Goal: Information Seeking & Learning: Learn about a topic

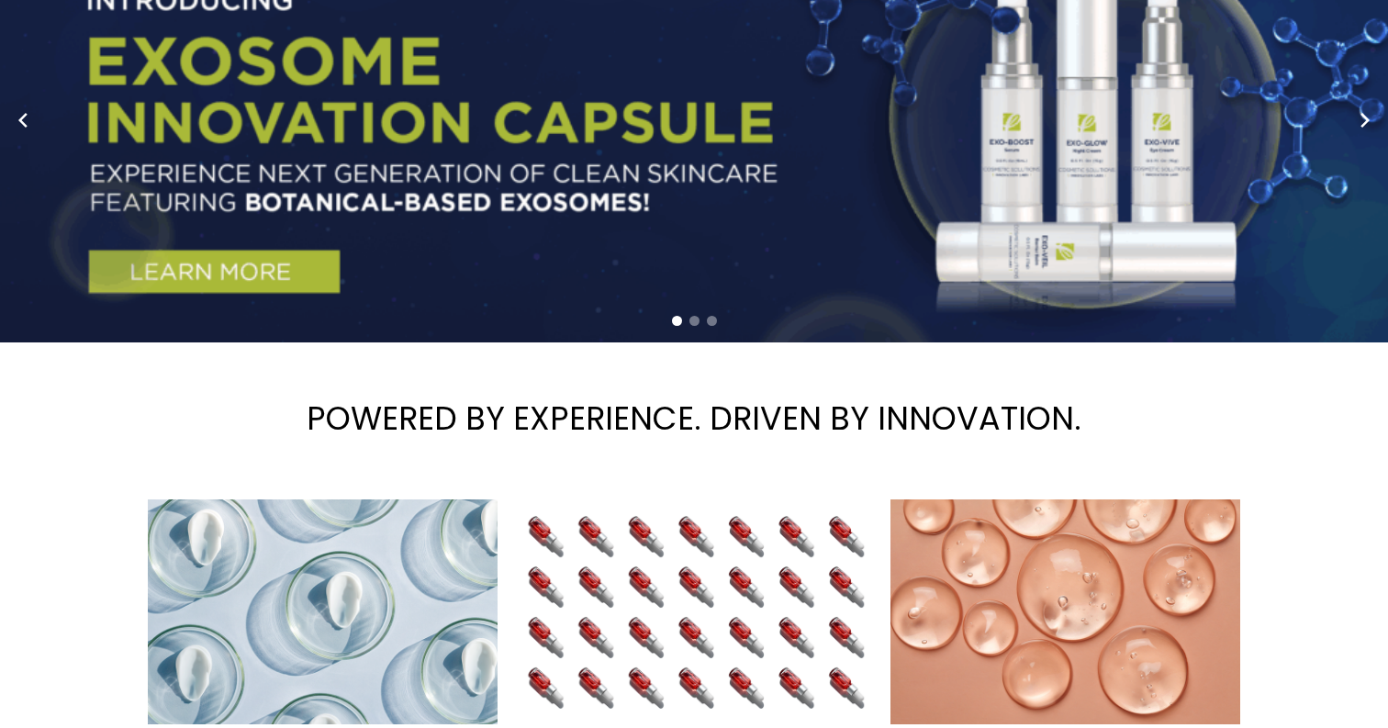
scroll to position [264, 0]
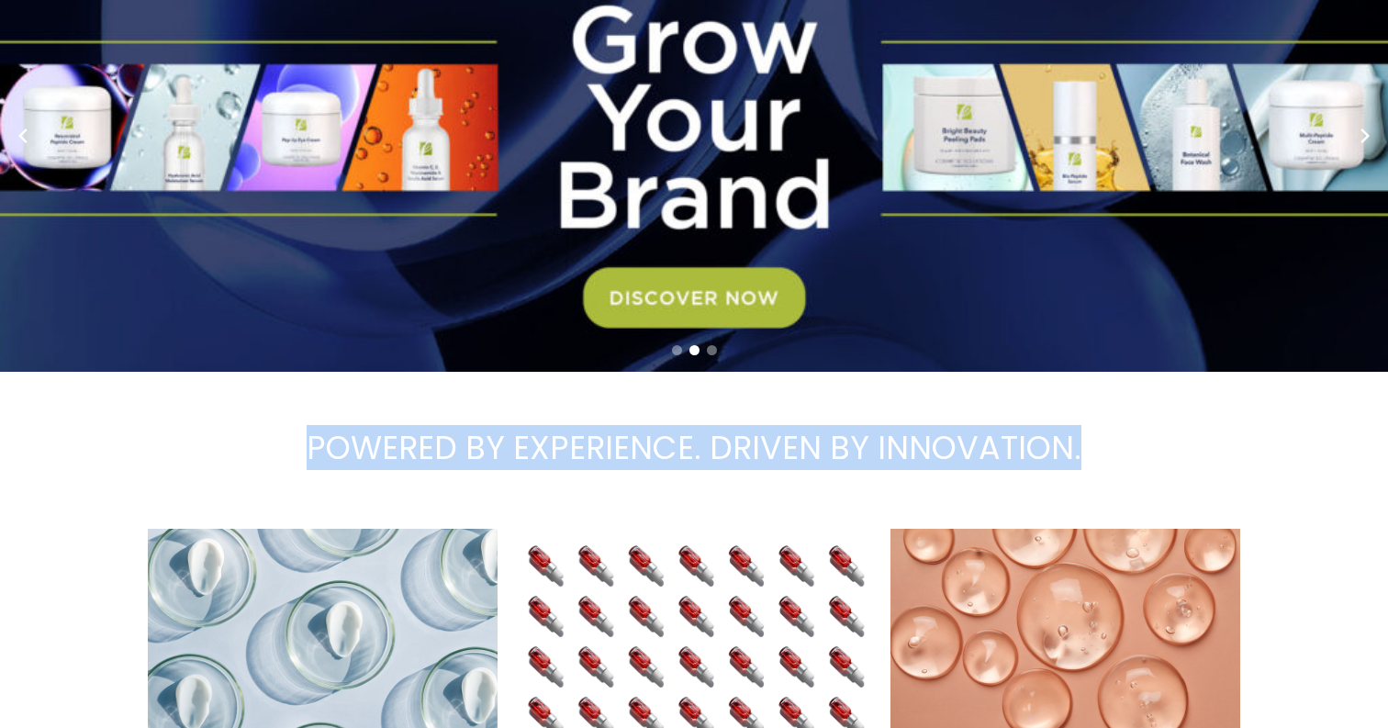
drag, startPoint x: 305, startPoint y: 420, endPoint x: 1094, endPoint y: 438, distance: 789.5
click at [1094, 439] on h1 "POWERED BY EXPERIENCE. DRIVEN BY INNOVATION." at bounding box center [694, 448] width 1388 height 126
copy h1 "POWERED BY EXPERIENCE. DRIVEN BY INNOVATION."
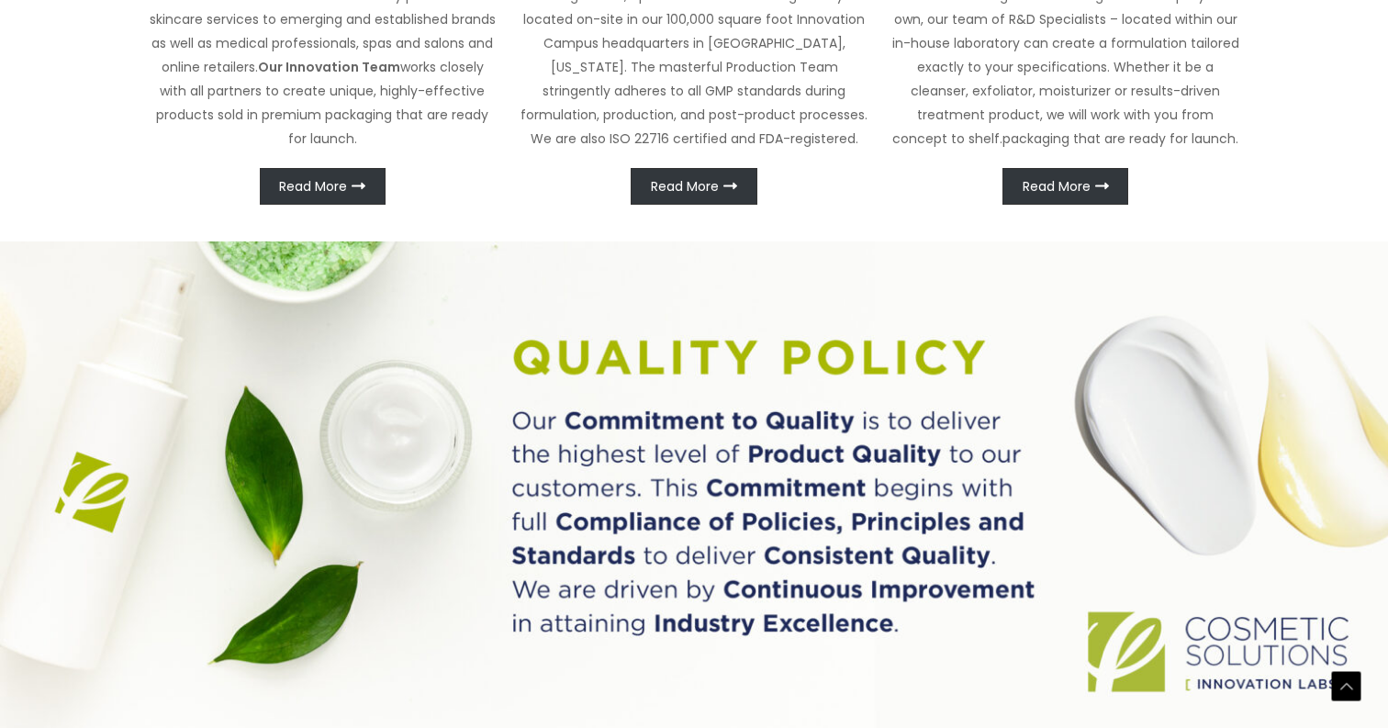
scroll to position [0, 0]
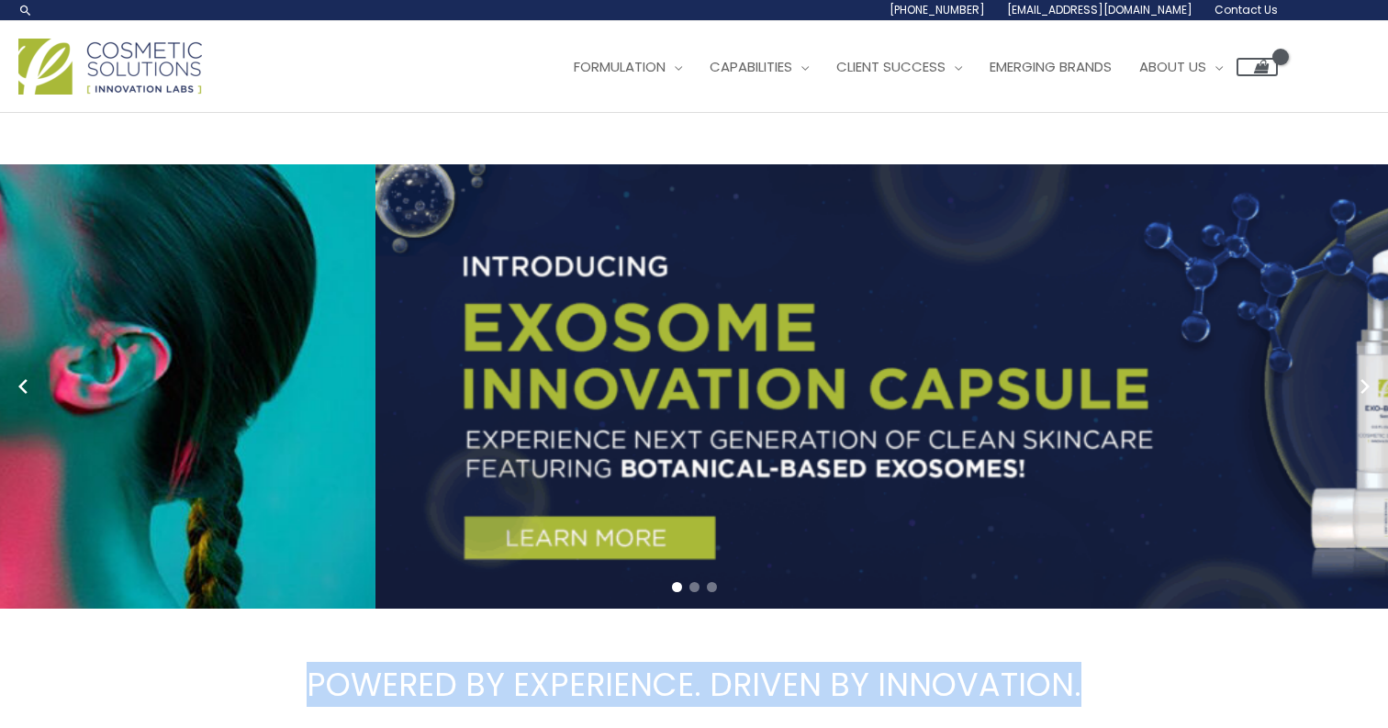
click at [787, 278] on link "1 / 3" at bounding box center [1069, 386] width 1388 height 444
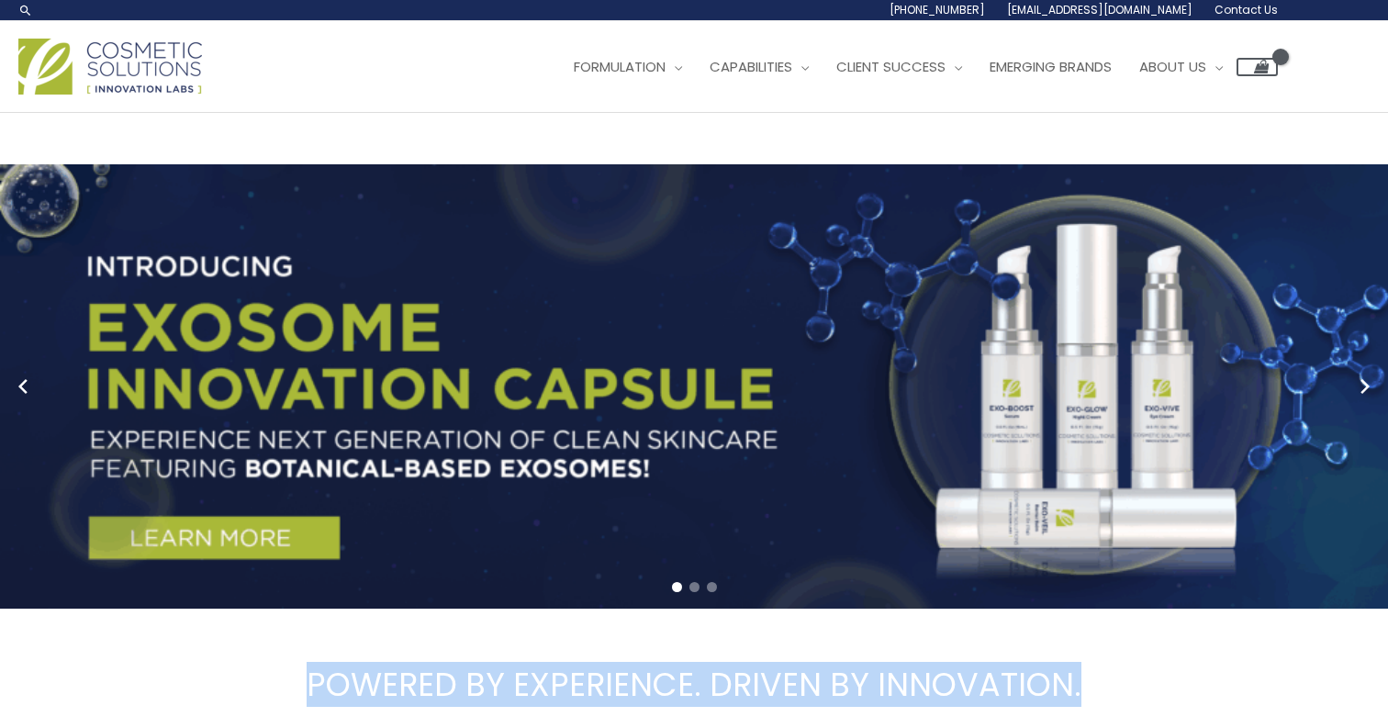
click at [1387, 269] on link "1 / 3" at bounding box center [694, 386] width 1388 height 444
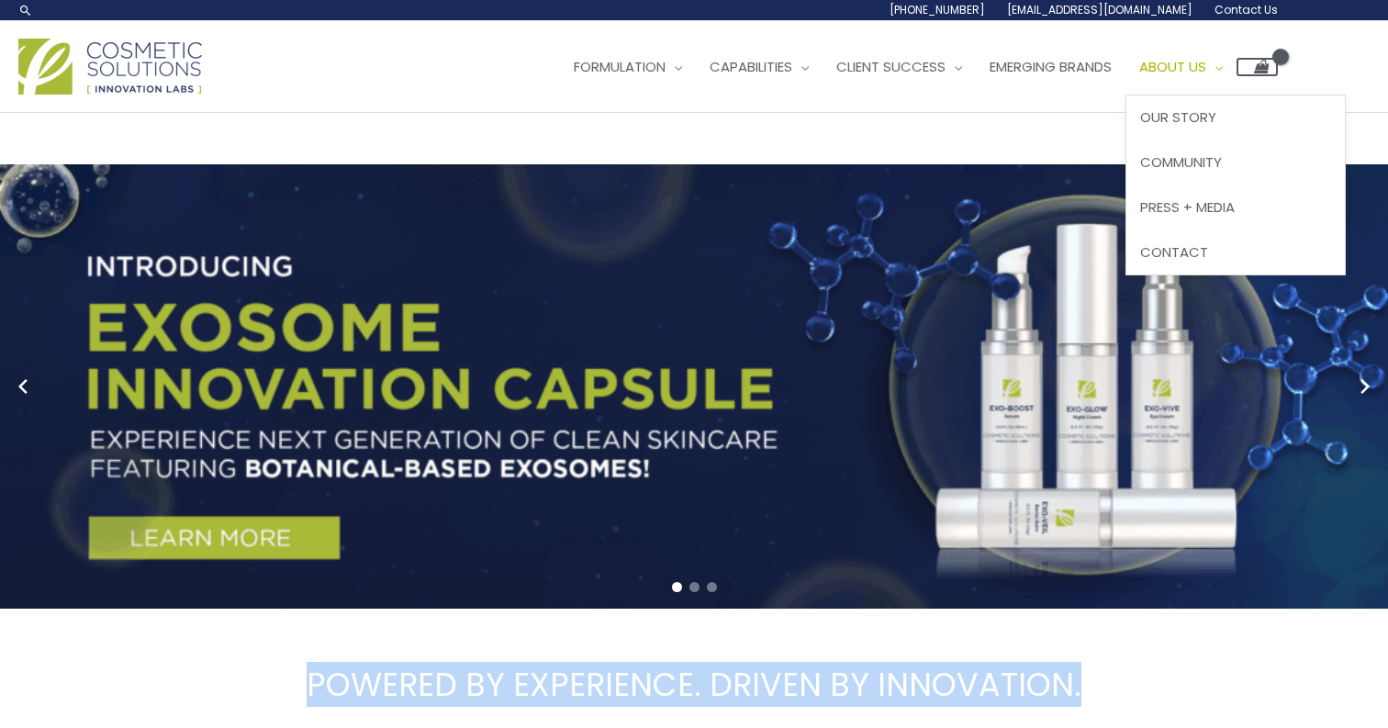
click at [1206, 66] on span "About Us" at bounding box center [1172, 66] width 67 height 19
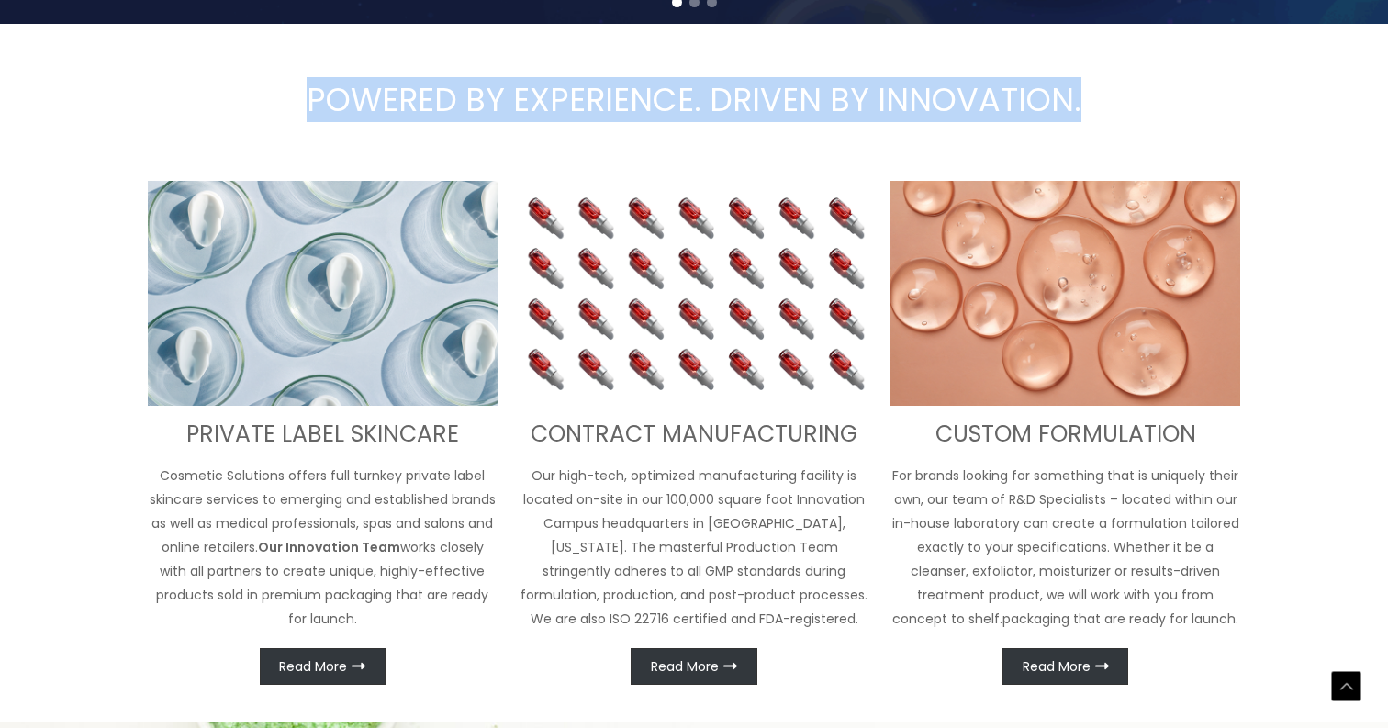
scroll to position [947, 0]
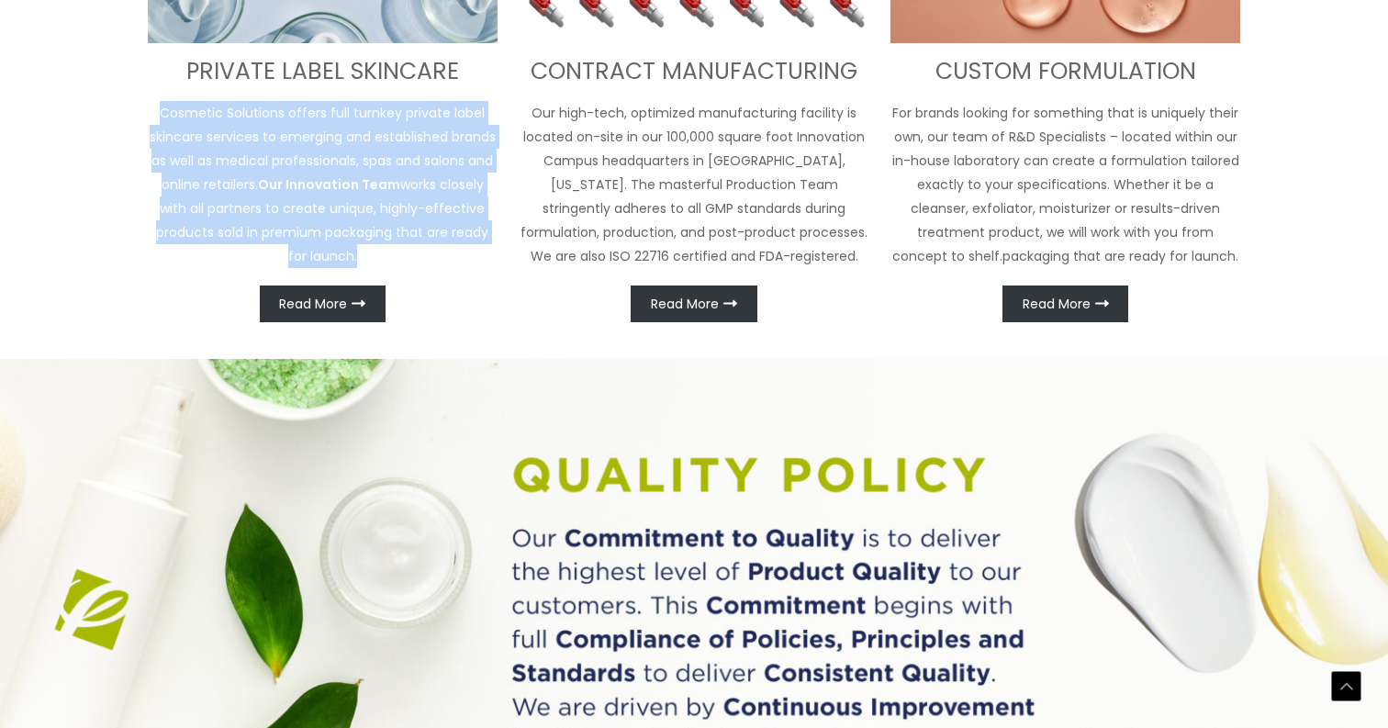
drag, startPoint x: 158, startPoint y: 116, endPoint x: 486, endPoint y: 265, distance: 361.0
click at [486, 265] on p "Cosmetic Solutions offers full turnkey private label skincare services to emerg…" at bounding box center [323, 184] width 350 height 167
copy p "Cosmetic Solutions offers full turnkey private label skincare services to emerg…"
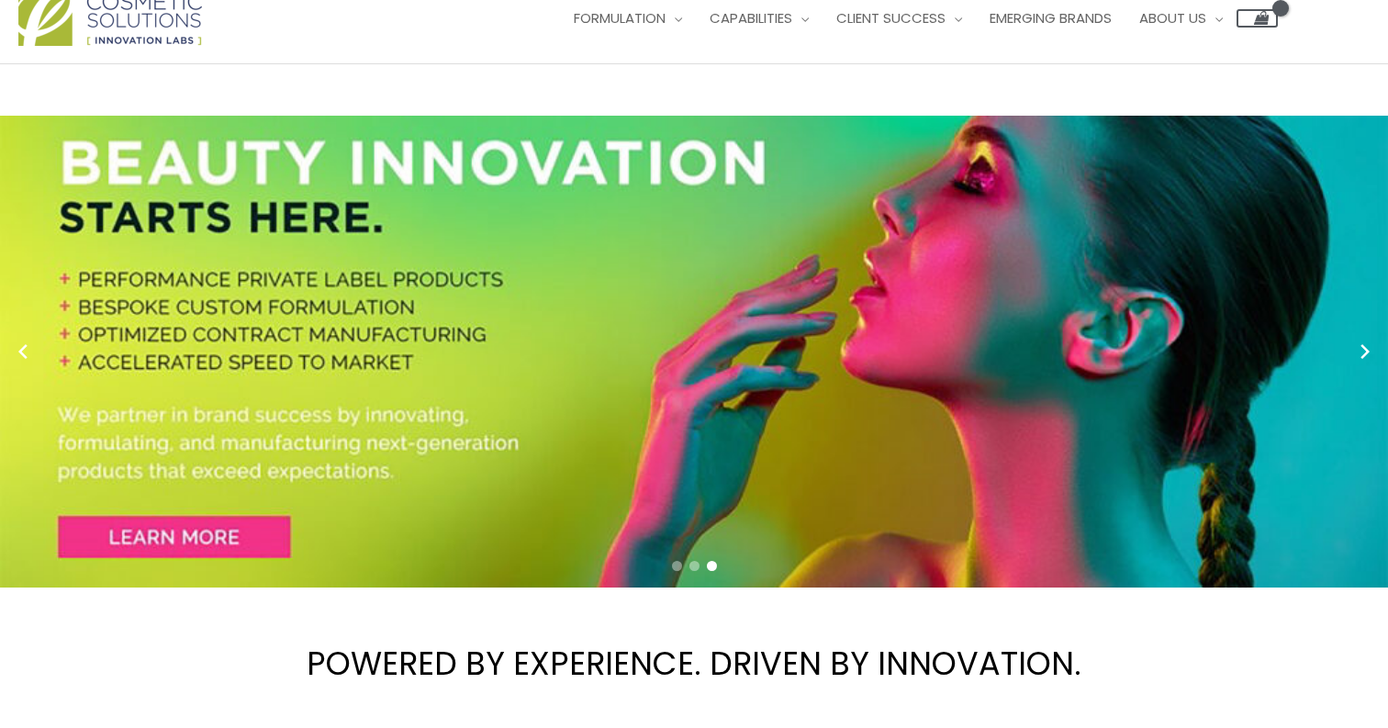
scroll to position [7, 0]
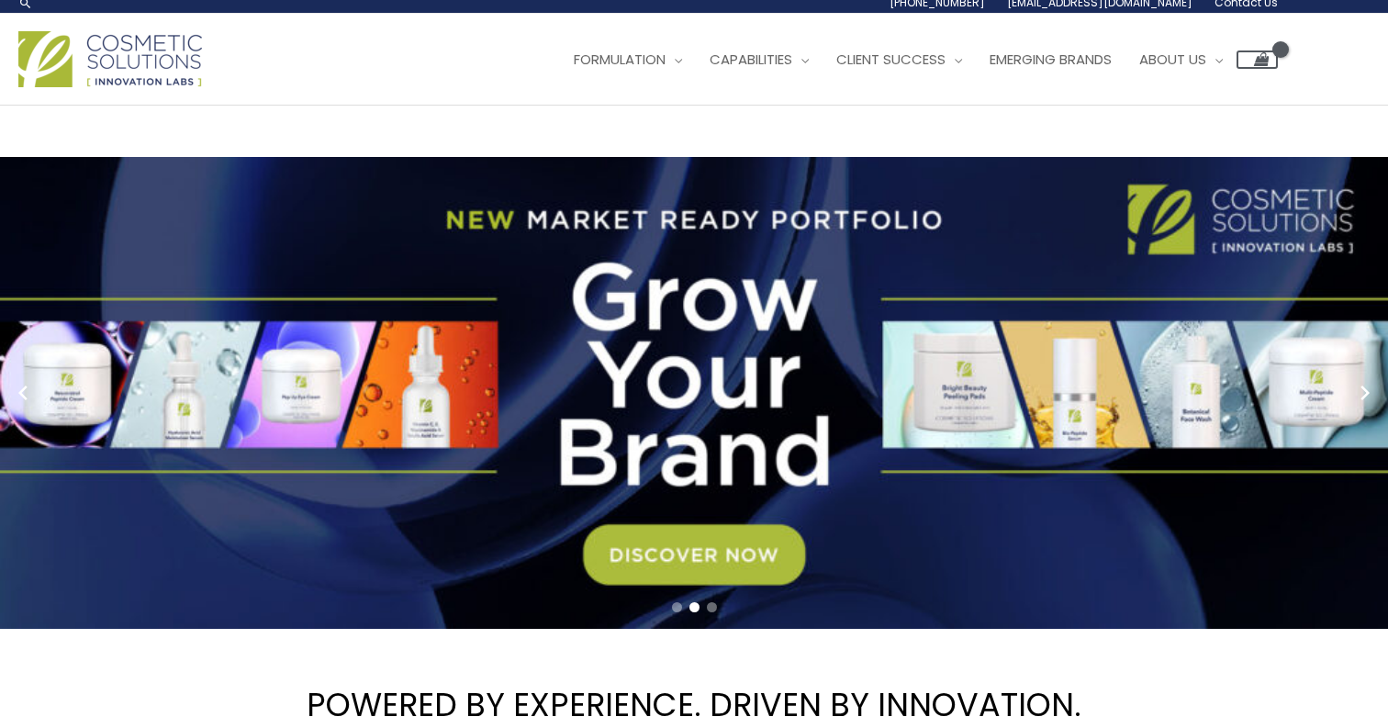
click at [223, 380] on link "2 / 3" at bounding box center [694, 393] width 1388 height 472
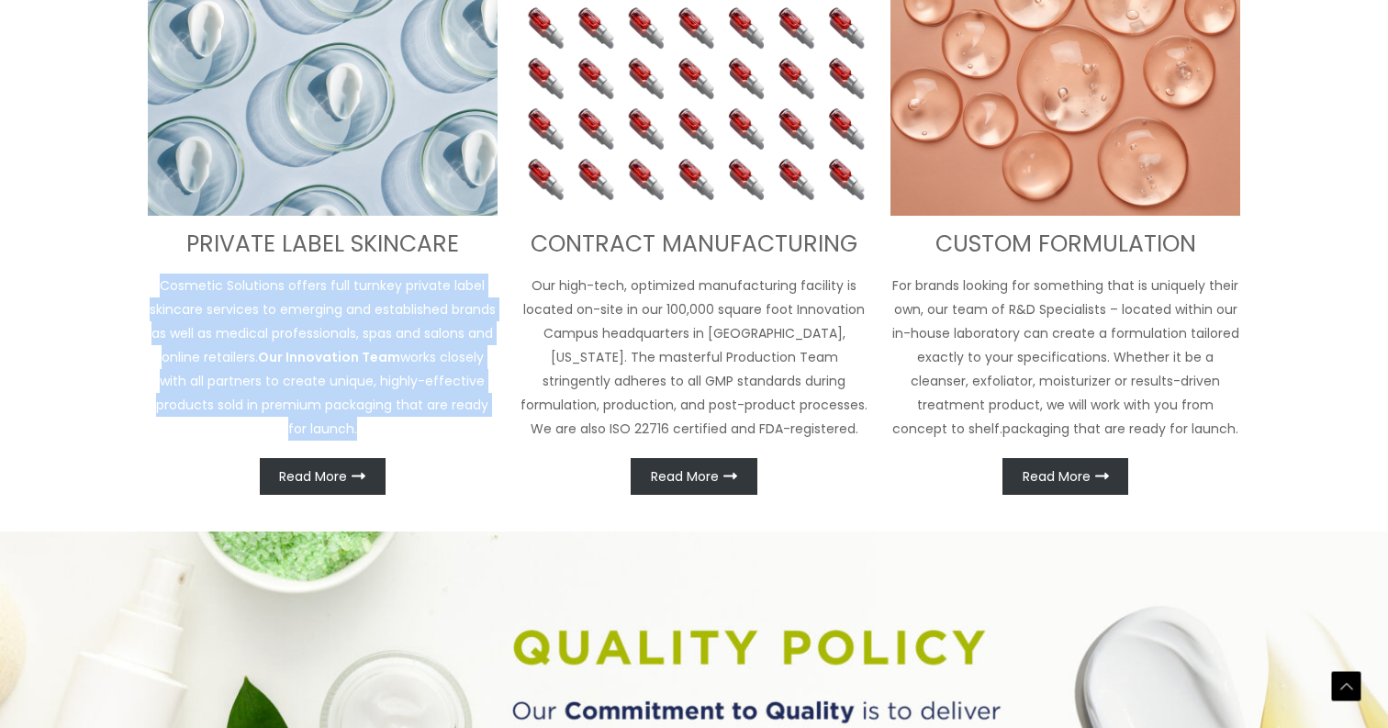
scroll to position [851, 0]
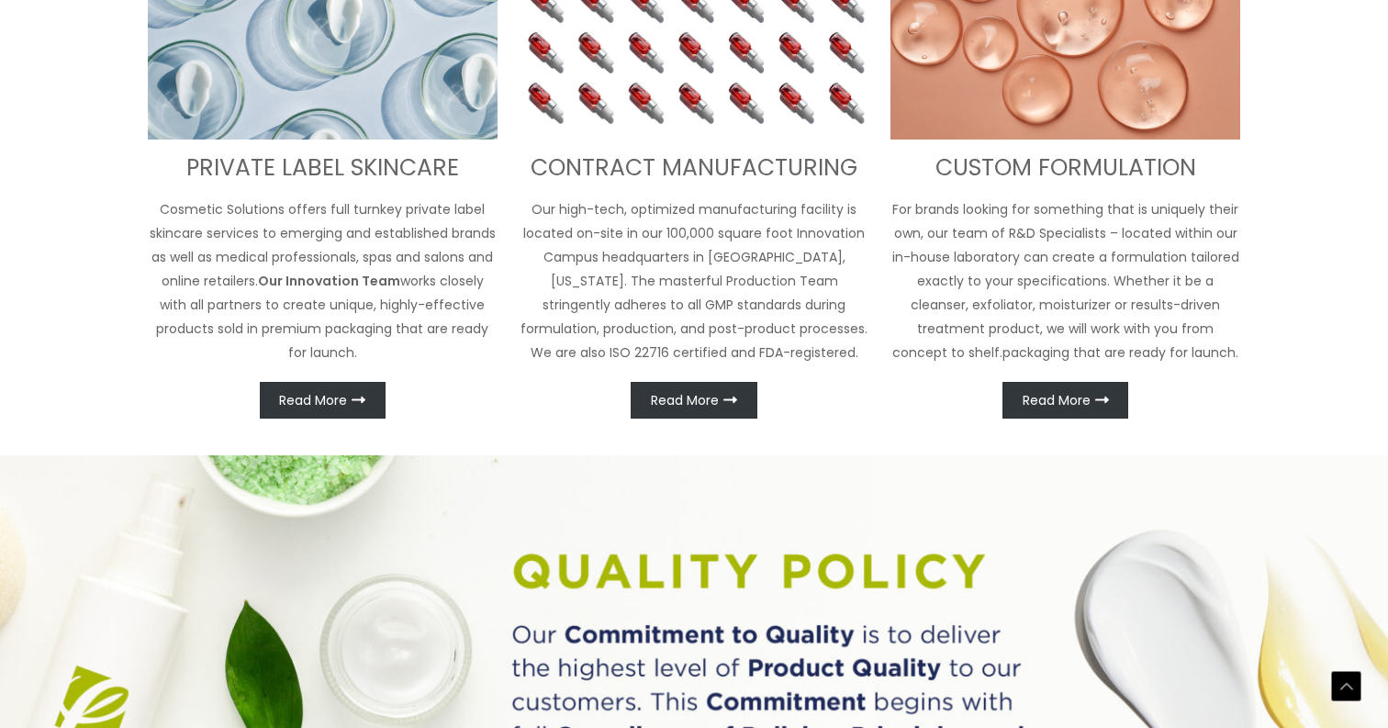
click at [445, 375] on div "PRIVATE LABEL SKINCARE Cosmetic Solutions offers full turnkey private label ski…" at bounding box center [323, 167] width 350 height 504
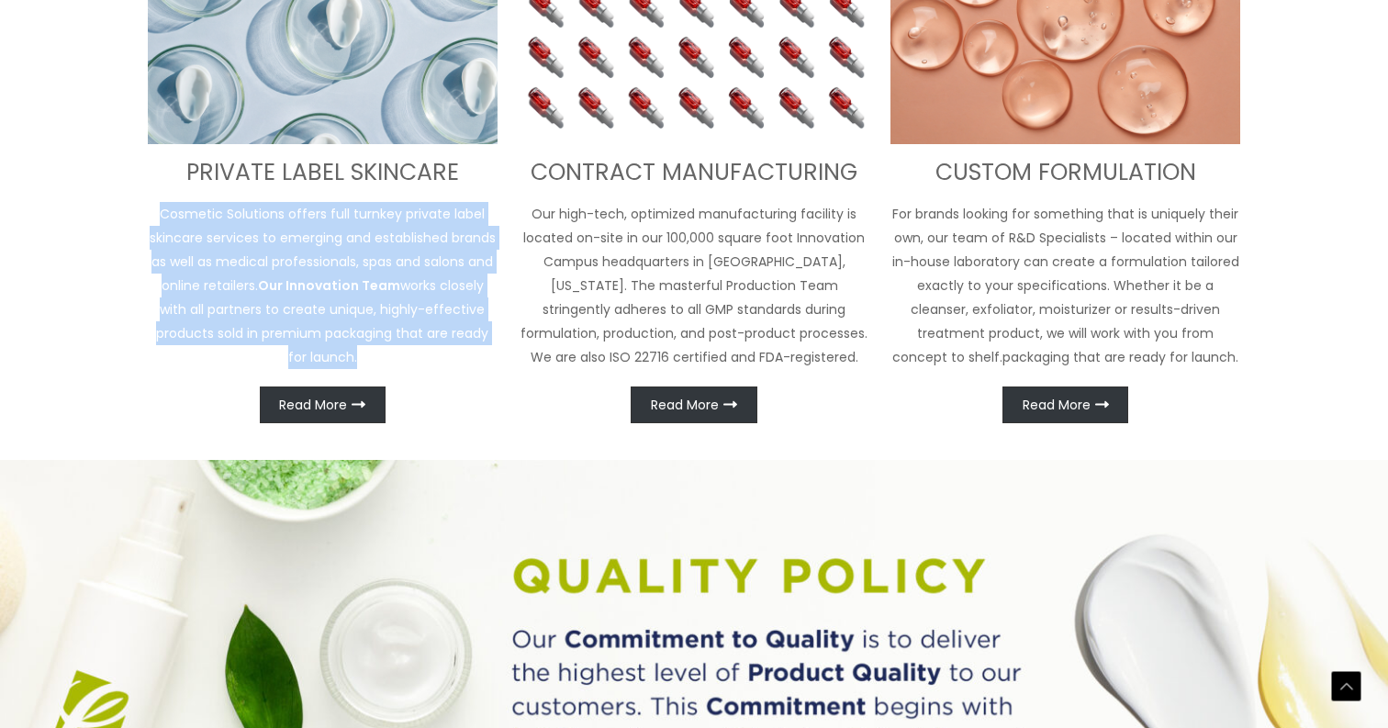
drag, startPoint x: 408, startPoint y: 353, endPoint x: 153, endPoint y: 218, distance: 288.2
click at [153, 217] on p "Cosmetic Solutions offers full turnkey private label skincare services to emerg…" at bounding box center [323, 285] width 350 height 167
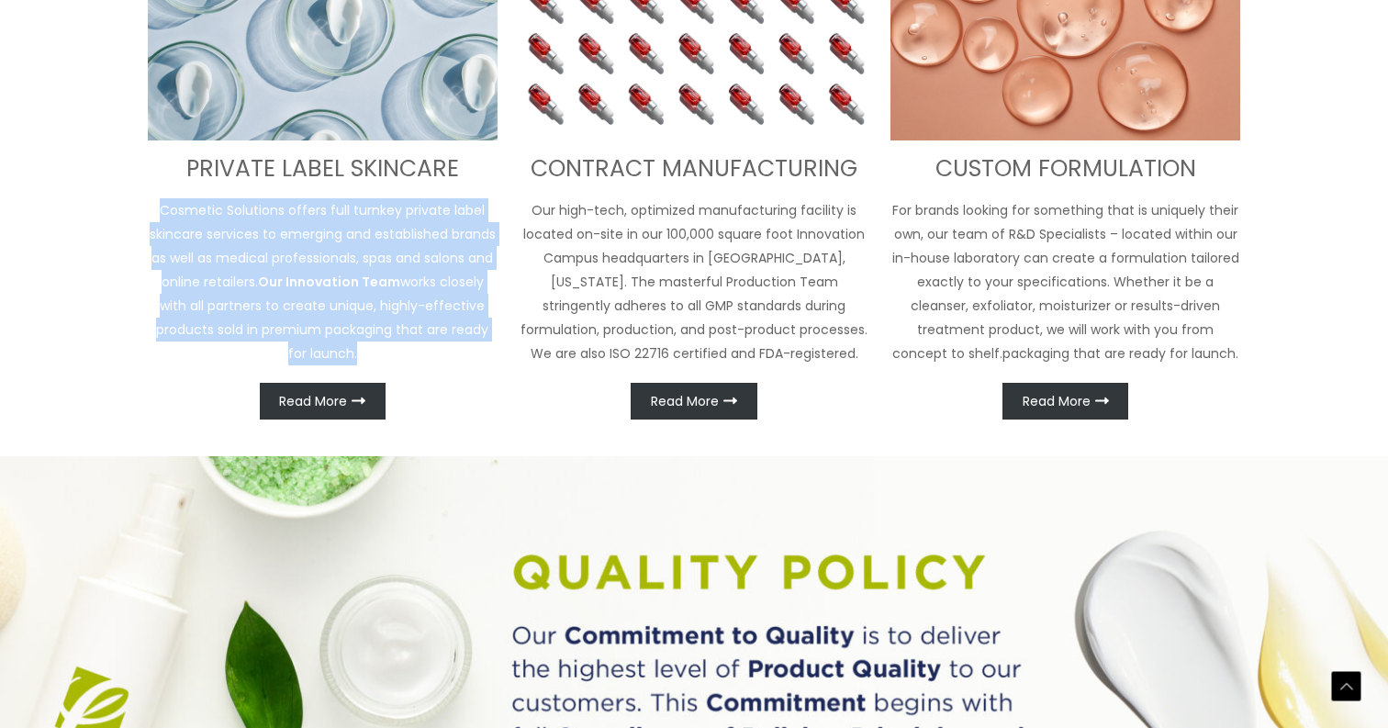
copy p "Cosmetic Solutions offers full turnkey private label skincare services to emerg…"
